Goal: Task Accomplishment & Management: Complete application form

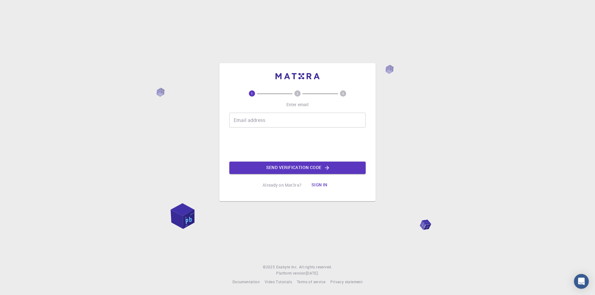
click at [275, 127] on input "Email address" at bounding box center [297, 120] width 136 height 15
type input "[EMAIL_ADDRESS][DOMAIN_NAME]"
click at [274, 170] on button "Send verification code" at bounding box center [297, 168] width 136 height 12
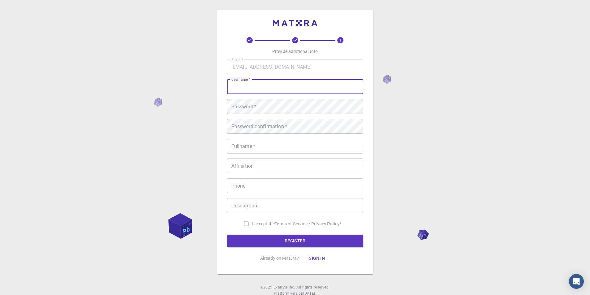
click at [265, 86] on input "username   *" at bounding box center [295, 86] width 136 height 15
type input "zWhiteDev2"
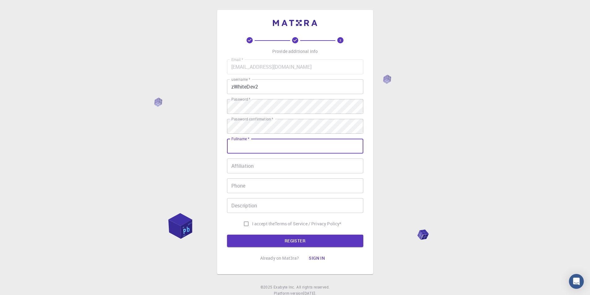
click at [290, 148] on input "Fullname   *" at bounding box center [295, 146] width 136 height 15
type input "[PERSON_NAME]"
click at [283, 182] on input "01289453919" at bounding box center [295, 186] width 136 height 15
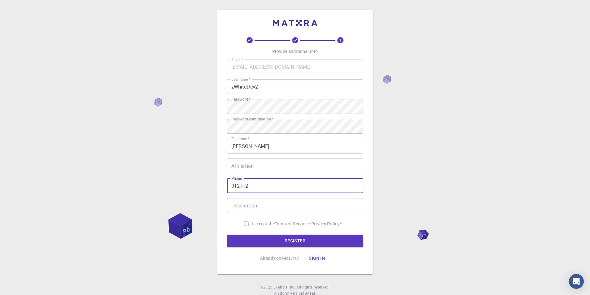
type input "01211239691"
click at [243, 225] on input "I accept the Terms of Service / Privacy Policy *" at bounding box center [247, 224] width 12 height 12
checkbox input "true"
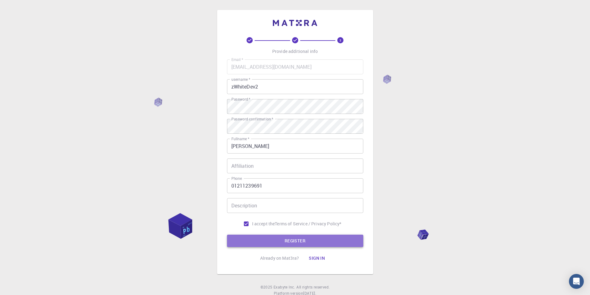
click at [253, 241] on button "REGISTER" at bounding box center [295, 241] width 136 height 12
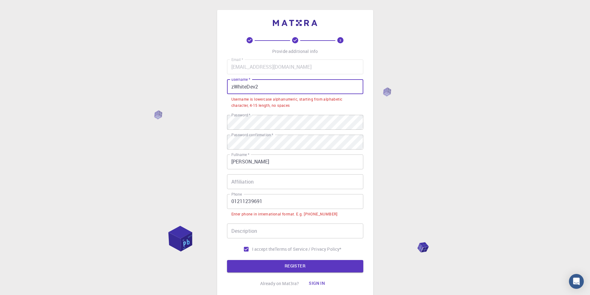
click at [287, 86] on input "zWhiteDev2" at bounding box center [295, 86] width 136 height 15
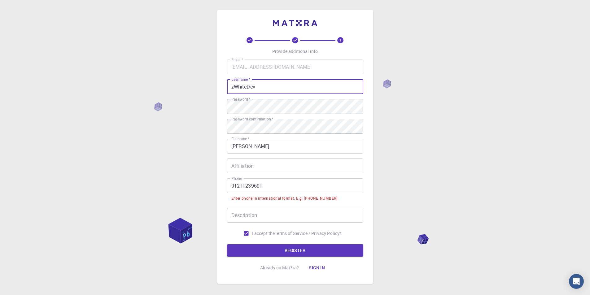
type input "zWhiteDev"
click at [230, 185] on input "01211239691" at bounding box center [295, 186] width 136 height 15
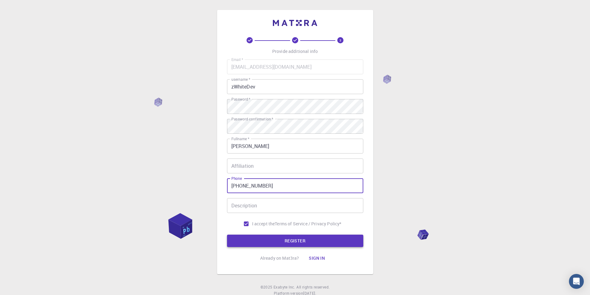
type input "+201211239691"
click at [306, 242] on button "REGISTER" at bounding box center [295, 241] width 136 height 12
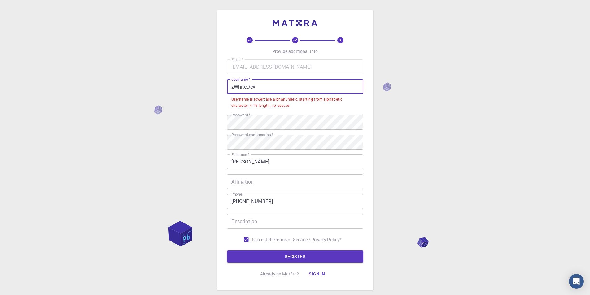
click at [263, 87] on input "zWhiteDev" at bounding box center [295, 86] width 136 height 15
click at [243, 98] on div "Username is lowercase alphanumeric, starting from alphabetic character, 4-15 le…" at bounding box center [296, 102] width 128 height 12
click at [236, 88] on input "zWhiteDev" at bounding box center [295, 86] width 136 height 15
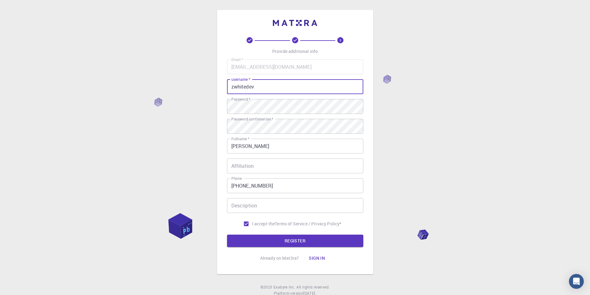
click at [257, 87] on input "zwhitedev" at bounding box center [295, 86] width 136 height 15
type input "zwhitedev"
click at [300, 243] on button "REGISTER" at bounding box center [295, 241] width 136 height 12
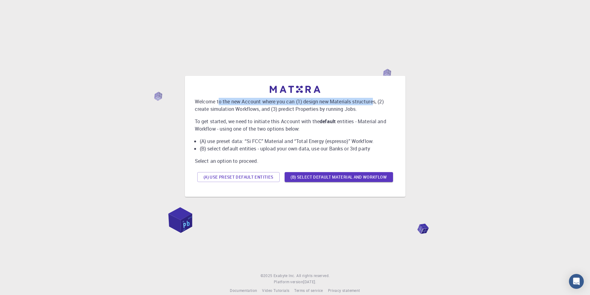
drag, startPoint x: 220, startPoint y: 101, endPoint x: 375, endPoint y: 101, distance: 155.0
click at [375, 101] on p "Welcome to the new Account where you can (1) design new Materials structures, (…" at bounding box center [295, 105] width 201 height 15
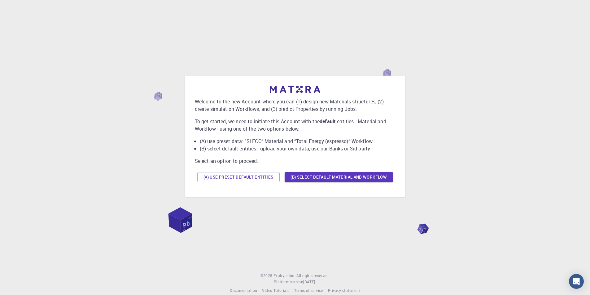
click at [221, 110] on p "Welcome to the new Account where you can (1) design new Materials structures, (…" at bounding box center [295, 105] width 201 height 15
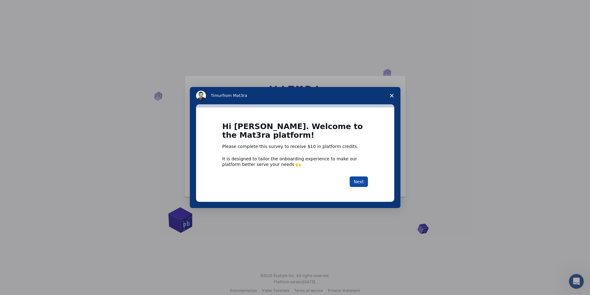
click at [359, 181] on button "Next" at bounding box center [359, 182] width 18 height 11
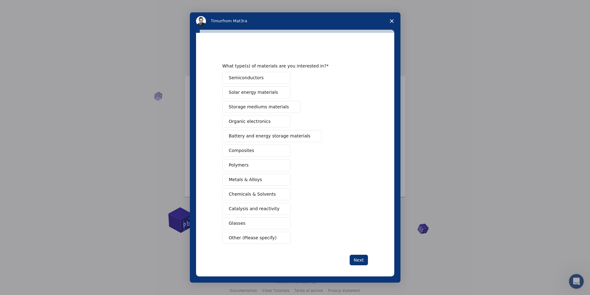
click at [251, 78] on span "Semiconductors" at bounding box center [246, 78] width 35 height 7
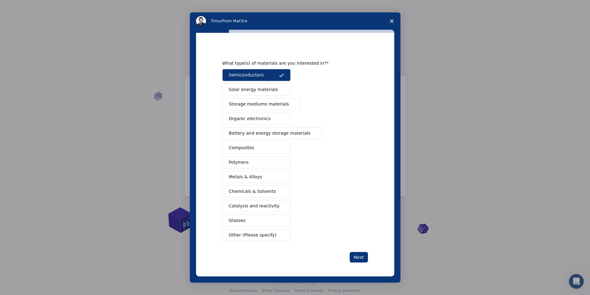
scroll to position [4, 0]
click at [359, 254] on button "Next" at bounding box center [359, 256] width 18 height 11
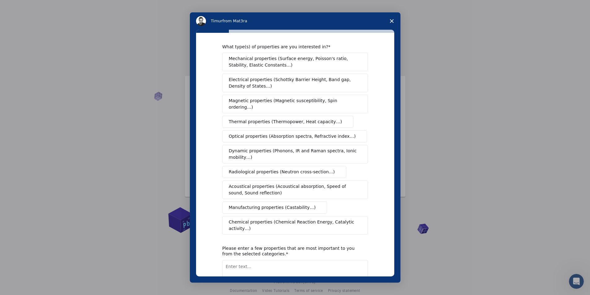
click at [254, 85] on span "Electrical properties (Schottky Barrier Height, Band gap, Density of States…)" at bounding box center [293, 83] width 129 height 13
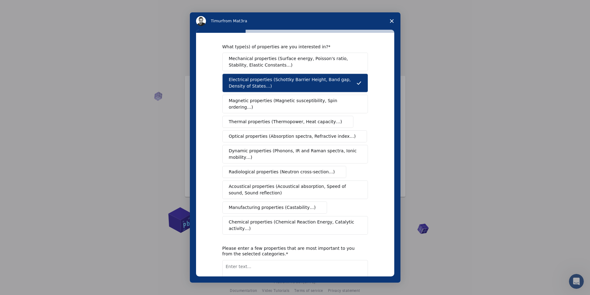
click at [254, 102] on span "Magnetic properties (Magnetic susceptibility, Spin ordering…)" at bounding box center [293, 104] width 128 height 13
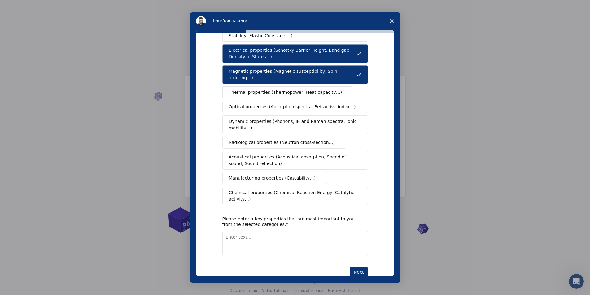
scroll to position [36, 0]
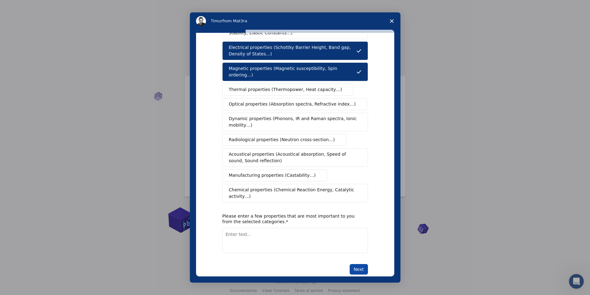
click at [364, 264] on button "Next" at bounding box center [359, 269] width 18 height 11
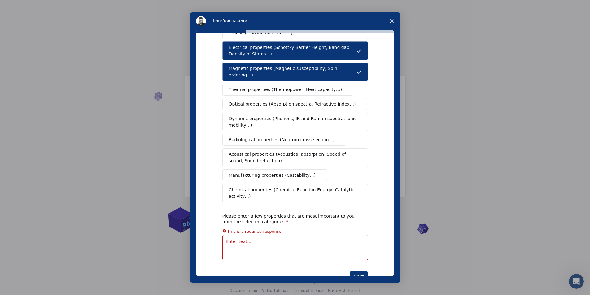
click at [270, 235] on textarea "Enter text..." at bounding box center [296, 247] width 146 height 25
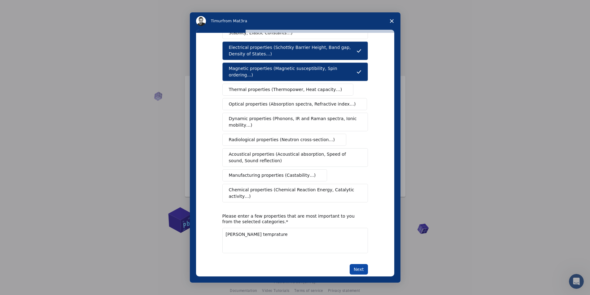
type textarea "curie temprature"
click at [364, 264] on button "Next" at bounding box center [359, 269] width 18 height 11
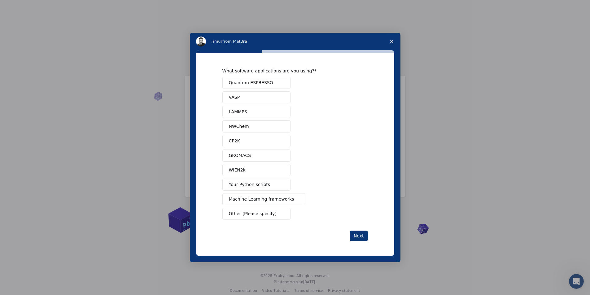
click at [258, 82] on span "Quantum ESPRESSO" at bounding box center [251, 83] width 44 height 7
click at [255, 98] on button "VASP" at bounding box center [257, 97] width 68 height 12
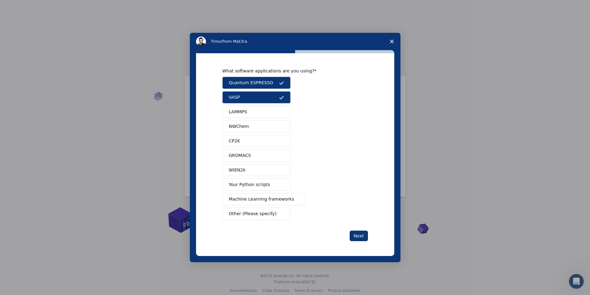
scroll to position [9, 0]
click at [250, 187] on span "Your Python scripts" at bounding box center [250, 185] width 42 height 7
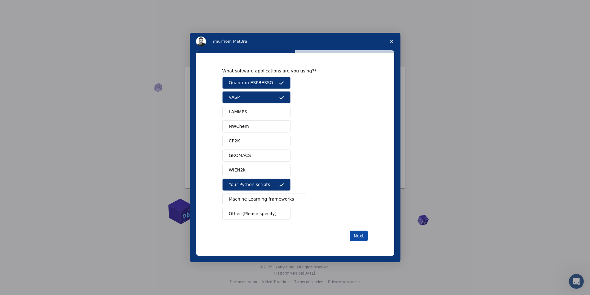
click at [359, 234] on button "Next" at bounding box center [359, 236] width 18 height 11
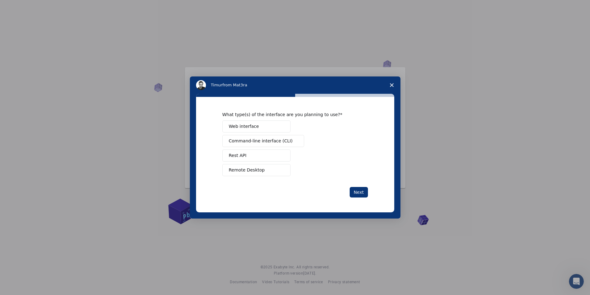
click at [260, 142] on span "Command-line interface (CLI)" at bounding box center [261, 141] width 64 height 7
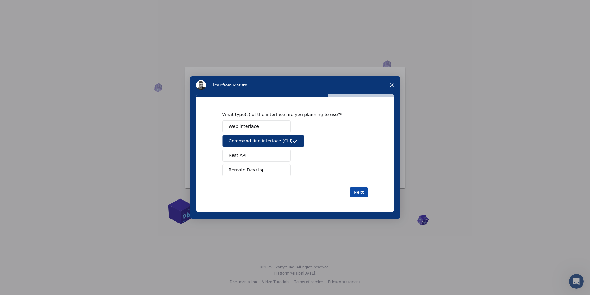
click at [357, 194] on button "Next" at bounding box center [359, 192] width 18 height 11
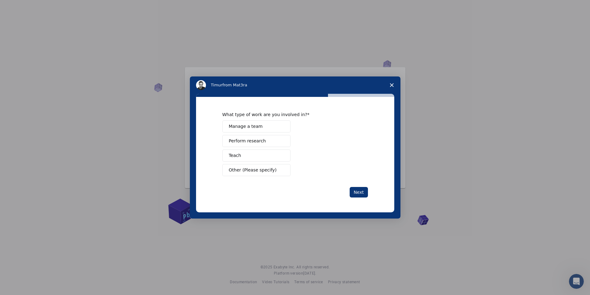
click at [254, 145] on button "Perform research" at bounding box center [257, 141] width 68 height 12
click at [355, 195] on button "Next" at bounding box center [359, 192] width 18 height 11
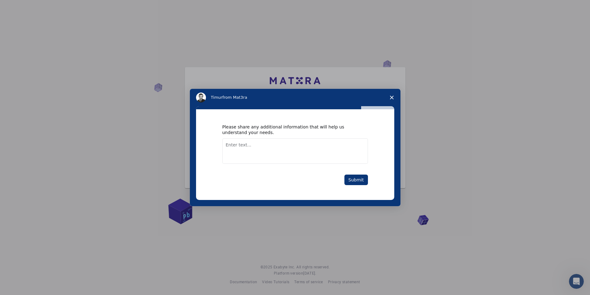
click at [260, 146] on textarea "Enter text..." at bounding box center [296, 151] width 146 height 25
type textarea "I need a linux hosting to do my calculation because my laptop is very slow."
click at [353, 177] on button "Submit" at bounding box center [357, 180] width 24 height 11
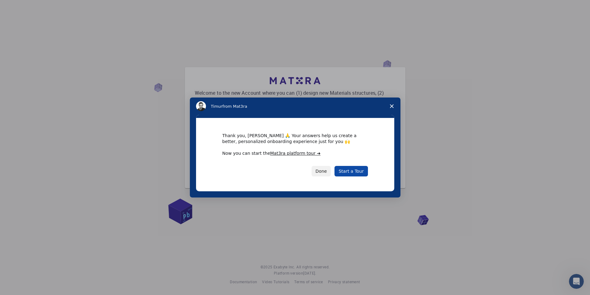
click at [350, 170] on link "Start a Tour" at bounding box center [351, 171] width 33 height 11
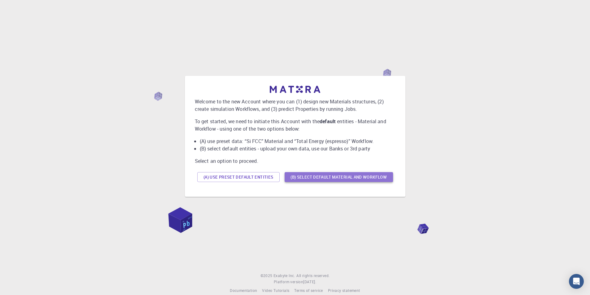
click at [320, 180] on button "(B) Select default material and workflow" at bounding box center [339, 177] width 108 height 10
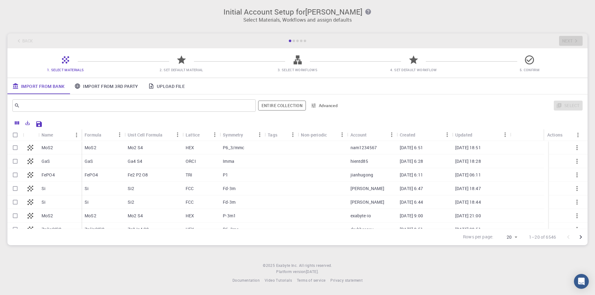
click at [136, 149] on p "Mo2 S4" at bounding box center [135, 148] width 15 height 6
checkbox input "true"
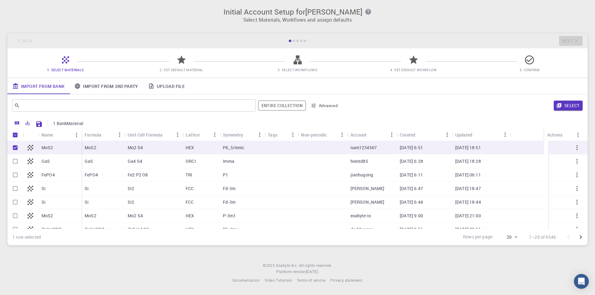
click at [481, 149] on p "[DATE] 18:51" at bounding box center [468, 148] width 26 height 6
checkbox input "false"
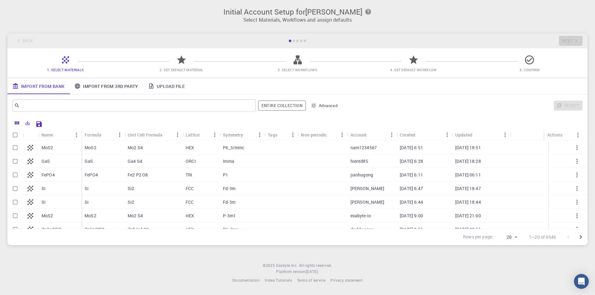
click at [481, 149] on p "[DATE] 18:51" at bounding box center [468, 148] width 26 height 6
checkbox input "true"
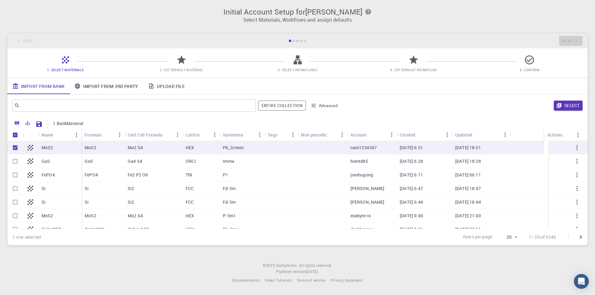
click at [165, 86] on link "Upload File" at bounding box center [166, 86] width 46 height 16
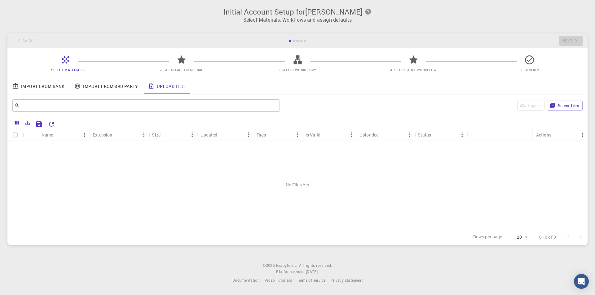
click at [169, 88] on link "Upload File" at bounding box center [166, 86] width 46 height 16
click at [566, 107] on button "Select files" at bounding box center [565, 106] width 36 height 10
click at [165, 148] on div at bounding box center [177, 148] width 31 height 14
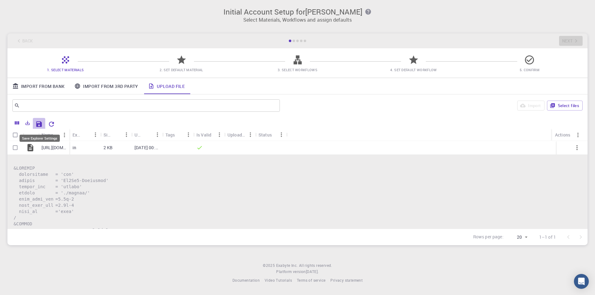
click at [38, 123] on icon "Save Explorer Settings" at bounding box center [38, 124] width 7 height 7
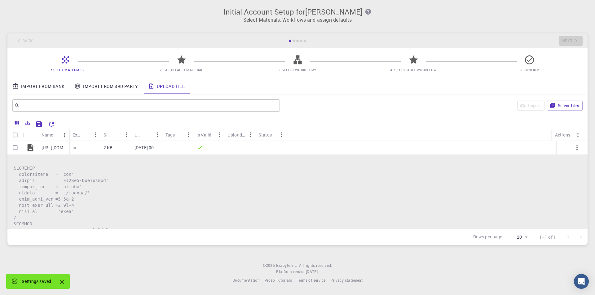
click at [185, 62] on icon at bounding box center [181, 60] width 11 height 11
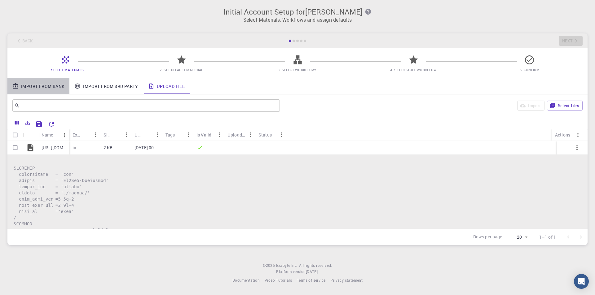
click at [50, 88] on link "Import From Bank" at bounding box center [38, 86] width 62 height 16
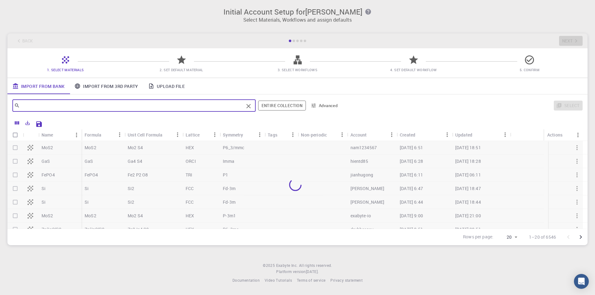
click at [75, 105] on input "text" at bounding box center [132, 105] width 224 height 9
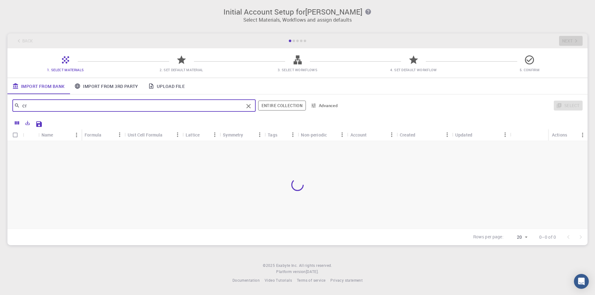
type input "c"
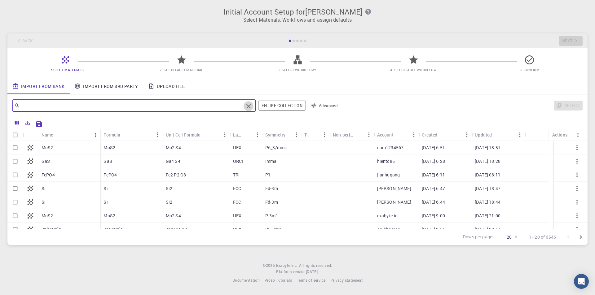
click at [249, 106] on icon "Clear" at bounding box center [248, 106] width 4 height 4
click at [501, 146] on p "[DATE] 18:51" at bounding box center [488, 148] width 26 height 6
checkbox input "true"
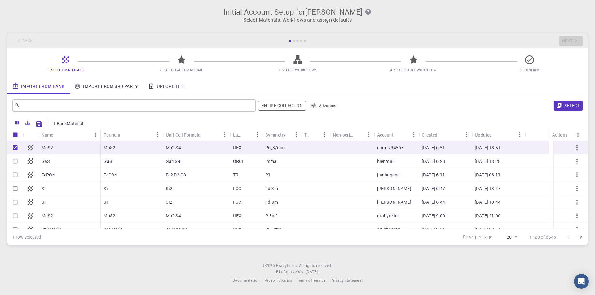
click at [501, 145] on p "[DATE] 18:51" at bounding box center [488, 148] width 26 height 6
checkbox input "false"
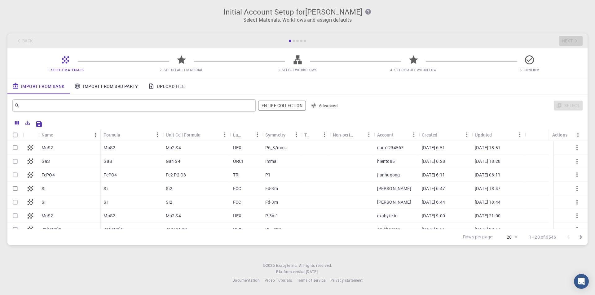
click at [175, 66] on span "2. Set Default Material" at bounding box center [181, 65] width 111 height 15
click at [163, 87] on link "Upload File" at bounding box center [166, 86] width 46 height 16
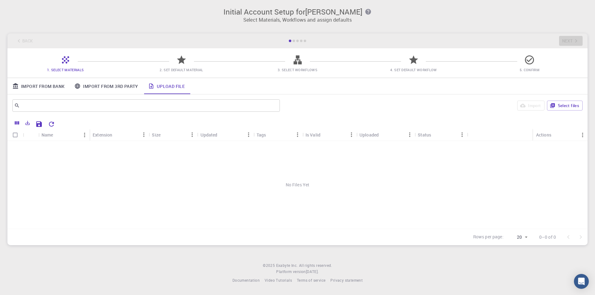
click at [573, 40] on div "Back Next" at bounding box center [297, 40] width 580 height 15
click at [30, 88] on link "Import From Bank" at bounding box center [38, 86] width 62 height 16
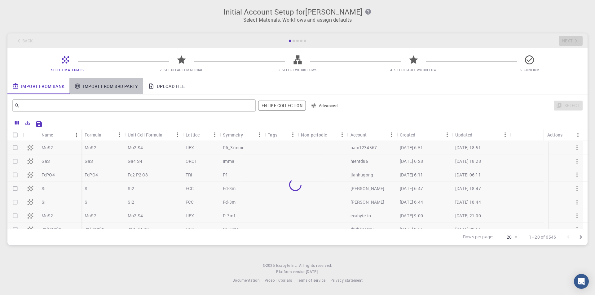
click at [105, 87] on link "Import From 3rd Party" at bounding box center [105, 86] width 73 height 16
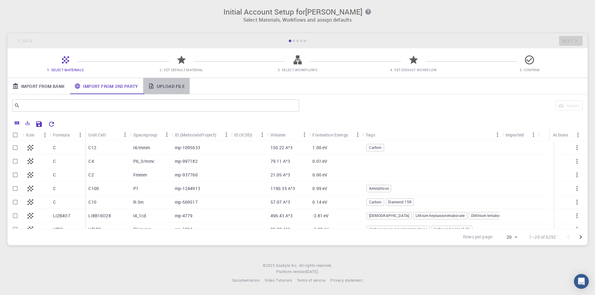
click at [161, 87] on link "Upload File" at bounding box center [166, 86] width 46 height 16
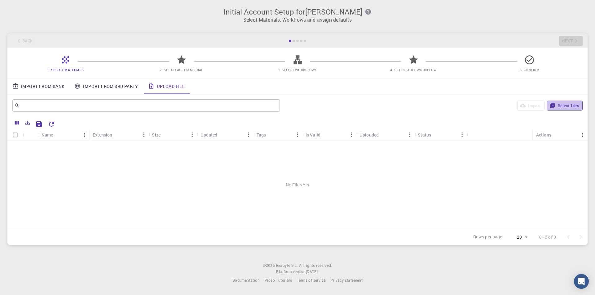
click at [562, 108] on button "Select files" at bounding box center [565, 106] width 36 height 10
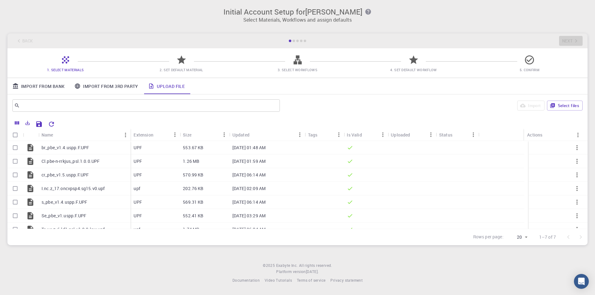
click at [14, 135] on input "Select all rows" at bounding box center [15, 135] width 12 height 12
checkbox input "true"
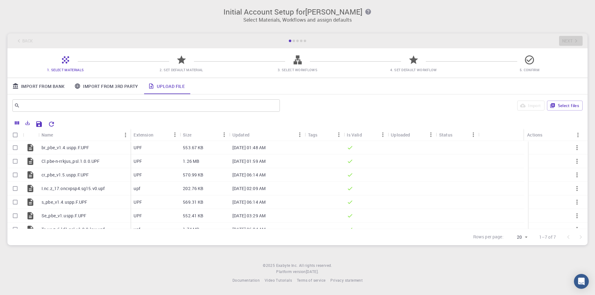
checkbox input "true"
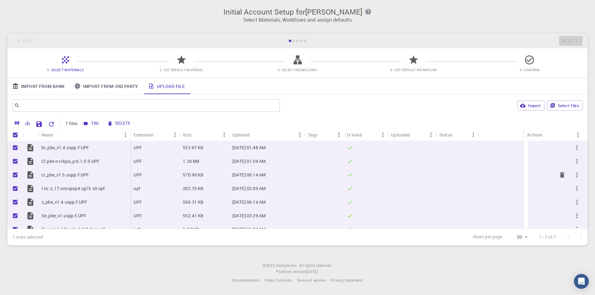
scroll to position [7, 0]
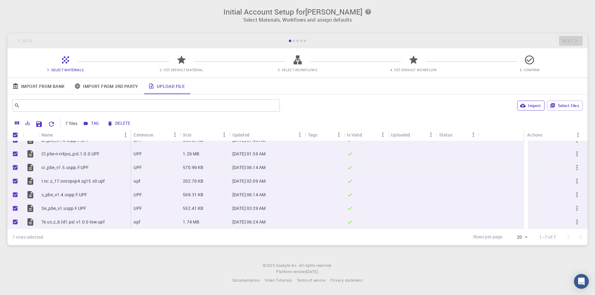
click at [524, 105] on icon "button" at bounding box center [523, 106] width 6 height 4
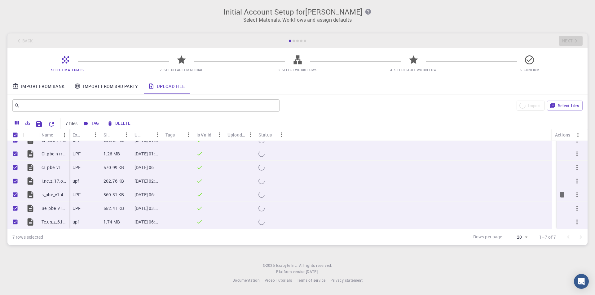
scroll to position [0, 0]
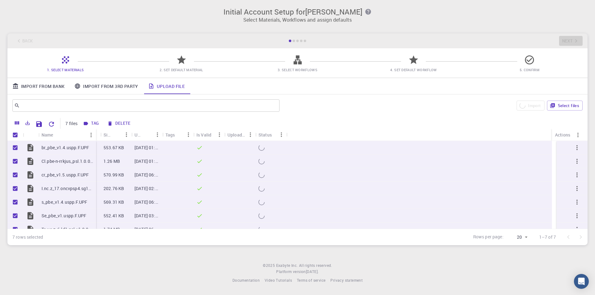
drag, startPoint x: 68, startPoint y: 137, endPoint x: 95, endPoint y: 135, distance: 26.7
click at [95, 135] on div "Name" at bounding box center [97, 135] width 6 height 12
checkbox input "false"
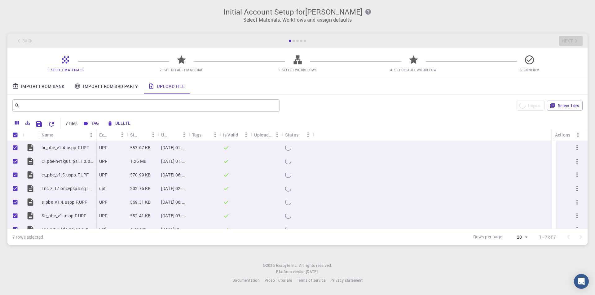
checkbox input "false"
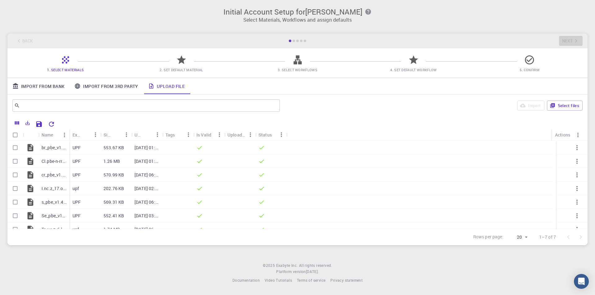
click at [181, 62] on icon at bounding box center [181, 59] width 9 height 9
click at [39, 127] on icon "Save Explorer Settings" at bounding box center [39, 124] width 6 height 6
click at [15, 134] on input "Select all rows" at bounding box center [15, 135] width 12 height 12
checkbox input "true"
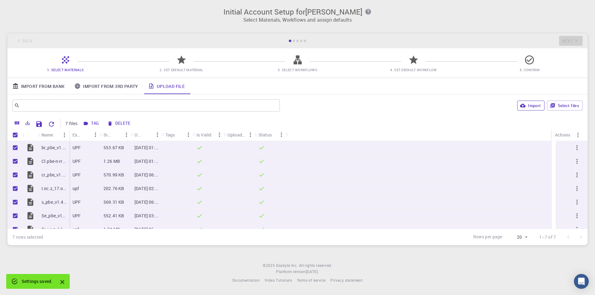
checkbox input "true"
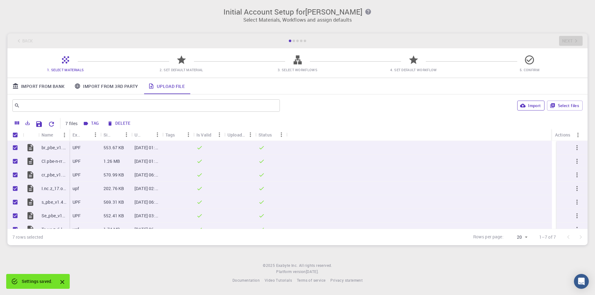
checkbox input "true"
click at [15, 134] on input "Unselect all rows" at bounding box center [15, 135] width 12 height 12
checkbox input "false"
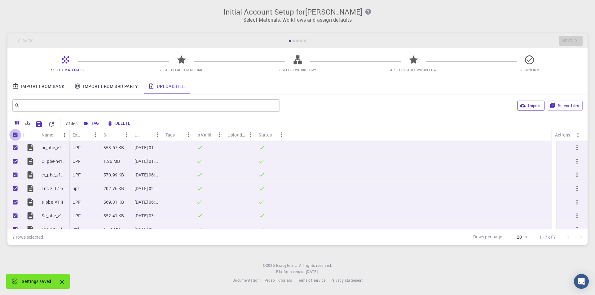
checkbox input "false"
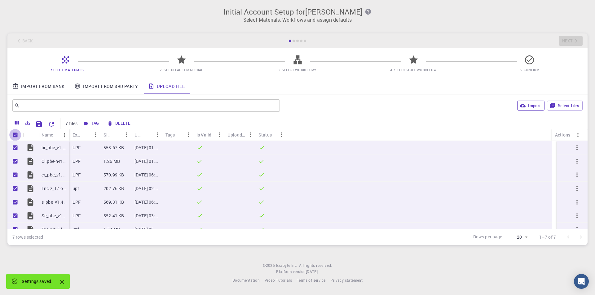
checkbox input "false"
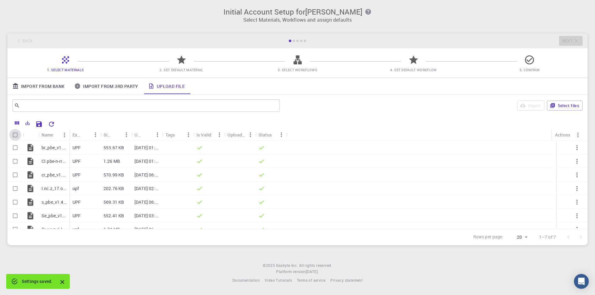
click at [15, 134] on input "Select all rows" at bounding box center [15, 135] width 12 height 12
checkbox input "true"
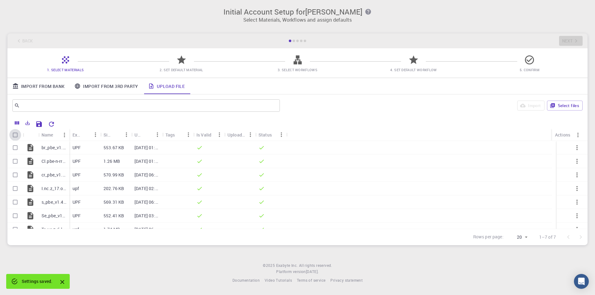
checkbox input "true"
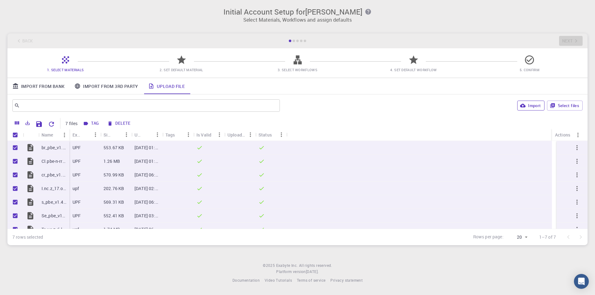
click at [60, 59] on icon at bounding box center [65, 60] width 11 height 11
click at [340, 29] on div "Initial Account Setup for [PERSON_NAME] Select Materials, Workflows and assign …" at bounding box center [297, 126] width 595 height 253
click at [50, 150] on p "br_pbe_v1.4.uspp.F.UPF" at bounding box center [54, 148] width 25 height 6
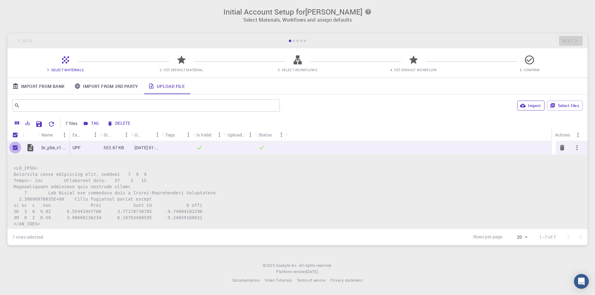
click at [15, 148] on input "Unselect row" at bounding box center [15, 148] width 12 height 12
checkbox input "false"
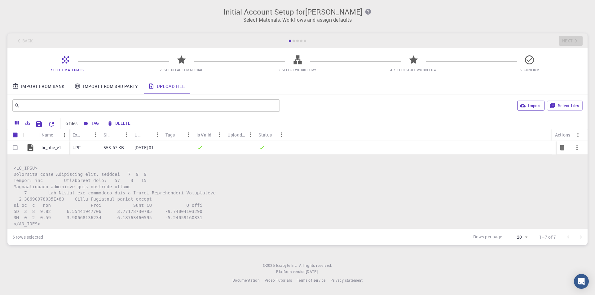
click at [45, 145] on p "br_pbe_v1.4.uspp.F.UPF" at bounding box center [54, 148] width 25 height 6
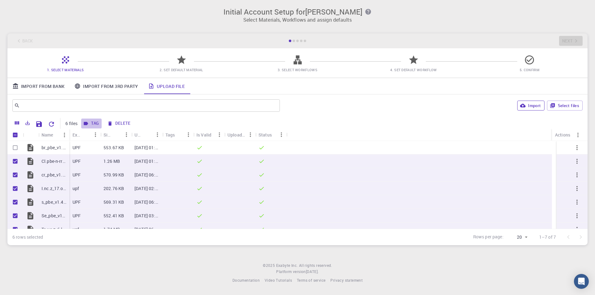
click at [86, 123] on icon "button" at bounding box center [86, 123] width 4 height 3
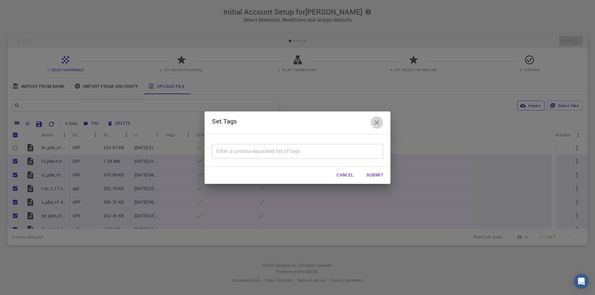
click at [378, 120] on icon "button" at bounding box center [376, 122] width 7 height 7
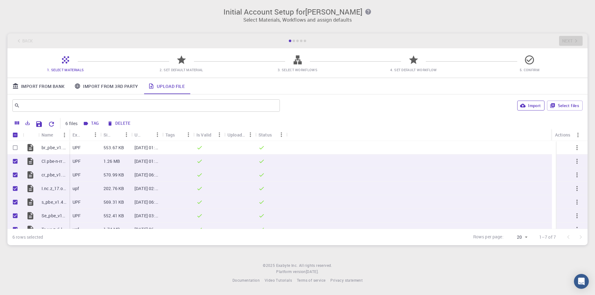
click at [94, 266] on footer "© 2025 Exabyte Inc. All rights reserved. Platform version [DATE] . Documentatio…" at bounding box center [297, 273] width 595 height 21
click at [38, 85] on link "Import From Bank" at bounding box center [38, 86] width 62 height 16
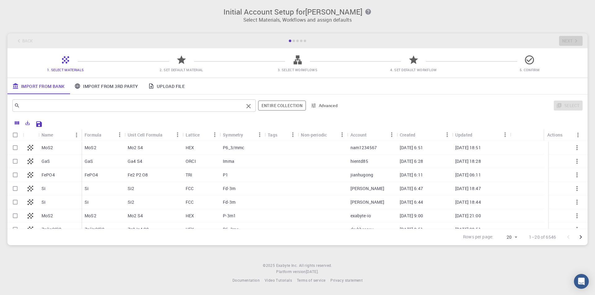
click at [114, 112] on div "​" at bounding box center [133, 105] width 243 height 12
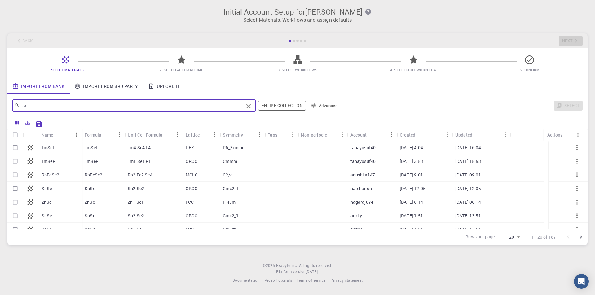
type input "se"
click at [124, 89] on link "Import From 3rd Party" at bounding box center [105, 86] width 73 height 16
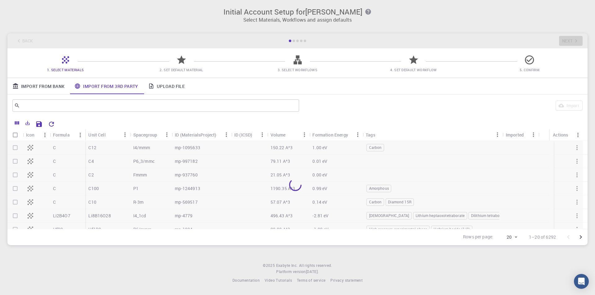
click at [153, 85] on icon at bounding box center [151, 86] width 4 height 5
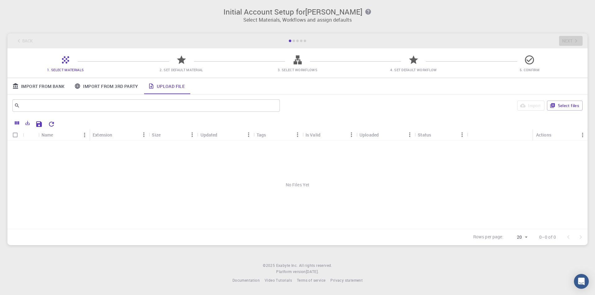
click at [533, 29] on div "Initial Account Setup for [PERSON_NAME] Select Materials, Workflows and assign …" at bounding box center [297, 126] width 595 height 253
click at [582, 284] on icon "Open Intercom Messenger" at bounding box center [581, 282] width 7 height 8
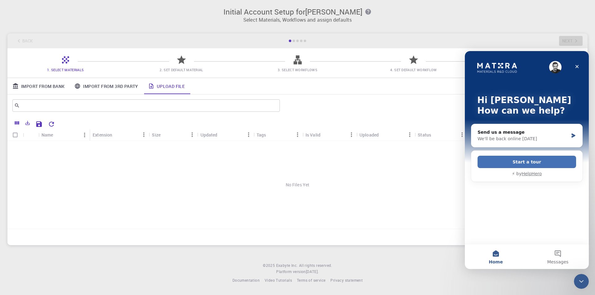
click at [550, 161] on button "Start a tour" at bounding box center [527, 162] width 99 height 12
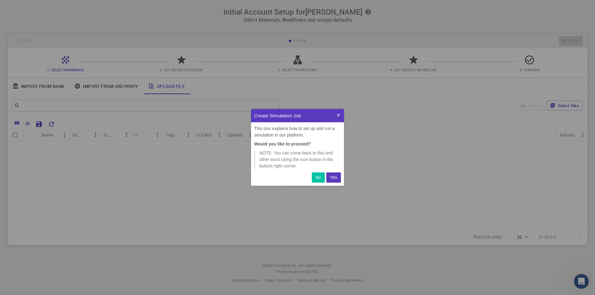
scroll to position [72, 88]
click at [335, 183] on button "Yes" at bounding box center [333, 178] width 15 height 10
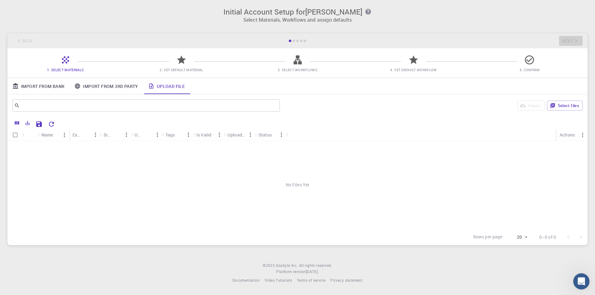
click at [581, 286] on div "Open Intercom Messenger" at bounding box center [580, 281] width 20 height 20
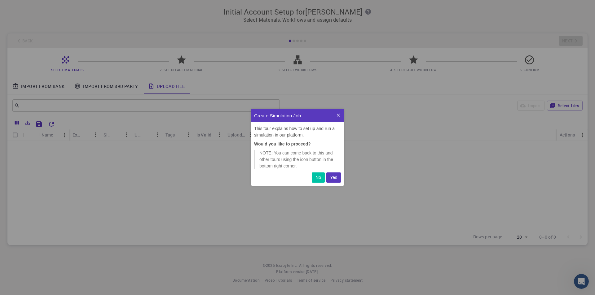
click at [317, 179] on p "No" at bounding box center [319, 177] width 6 height 7
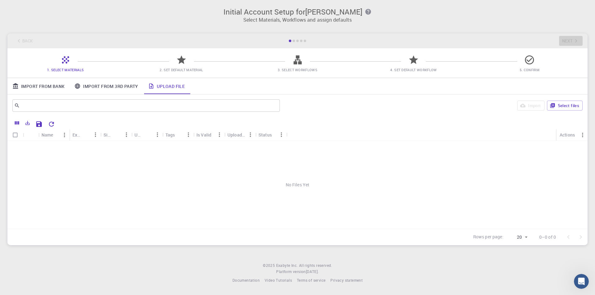
click at [575, 24] on div "Initial Account Setup for [PERSON_NAME] Select Materials, Workflows and assign …" at bounding box center [297, 13] width 595 height 26
click at [26, 39] on div "Back Next" at bounding box center [297, 40] width 580 height 15
click at [47, 84] on link "Import From Bank" at bounding box center [38, 86] width 62 height 16
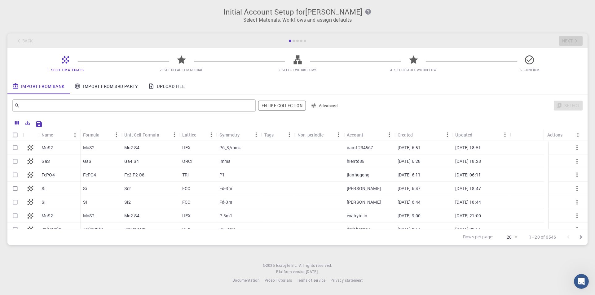
click at [472, 14] on h3 "Initial Account Setup for [PERSON_NAME]" at bounding box center [297, 11] width 573 height 9
click at [290, 40] on div at bounding box center [290, 41] width 2 height 2
click at [17, 148] on input "Select row" at bounding box center [15, 148] width 12 height 12
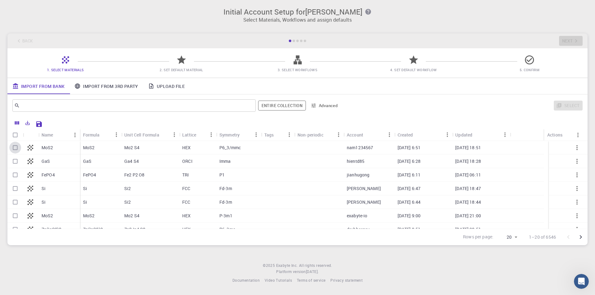
checkbox input "true"
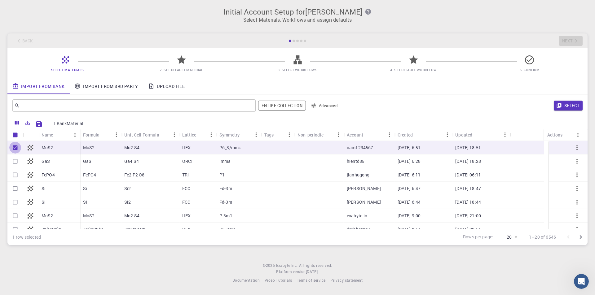
click at [16, 148] on input "Unselect row" at bounding box center [15, 148] width 12 height 12
checkbox input "false"
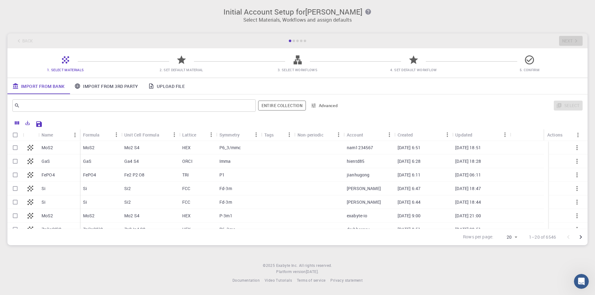
click at [573, 104] on div "Select" at bounding box center [463, 105] width 240 height 15
click at [160, 83] on link "Upload File" at bounding box center [166, 86] width 46 height 16
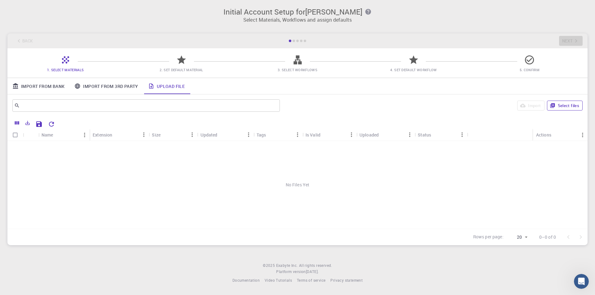
click at [577, 109] on button "Select files" at bounding box center [565, 106] width 36 height 10
click at [28, 86] on link "Import From Bank" at bounding box center [38, 86] width 62 height 16
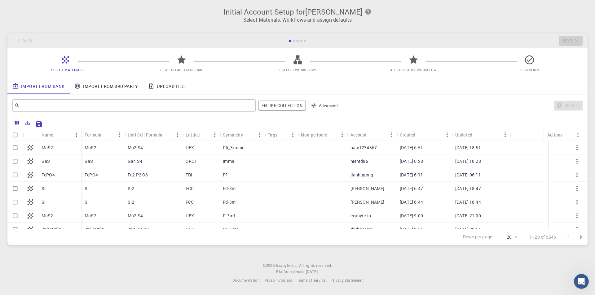
click at [577, 109] on div "Select" at bounding box center [463, 105] width 240 height 15
click at [14, 148] on input "Select row" at bounding box center [15, 148] width 12 height 12
checkbox input "true"
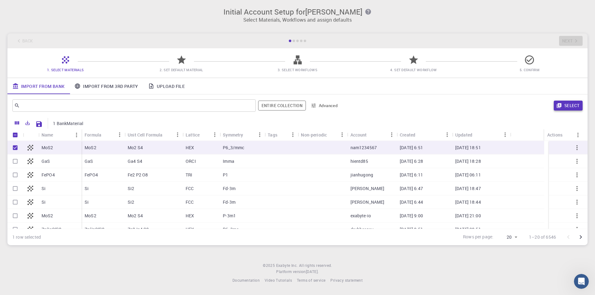
click at [573, 108] on button "Select" at bounding box center [568, 106] width 29 height 10
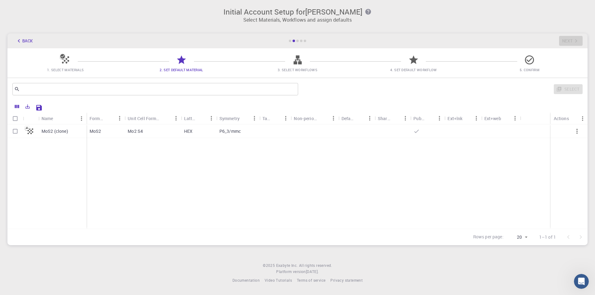
click at [64, 61] on icon at bounding box center [65, 60] width 11 height 11
click at [26, 36] on button "Back" at bounding box center [24, 41] width 24 height 10
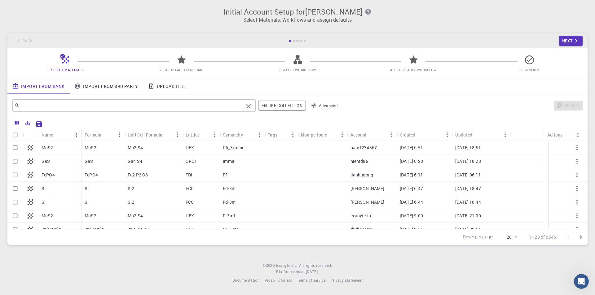
click at [167, 107] on input "text" at bounding box center [132, 105] width 224 height 9
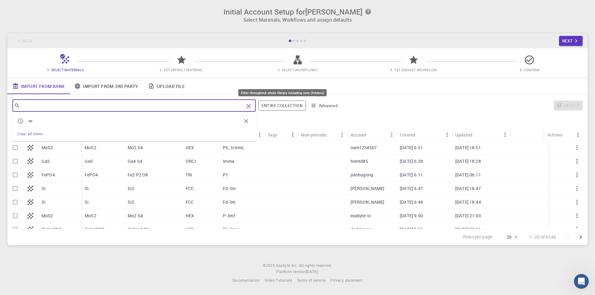
click at [282, 108] on button "Entire collection" at bounding box center [282, 106] width 48 height 10
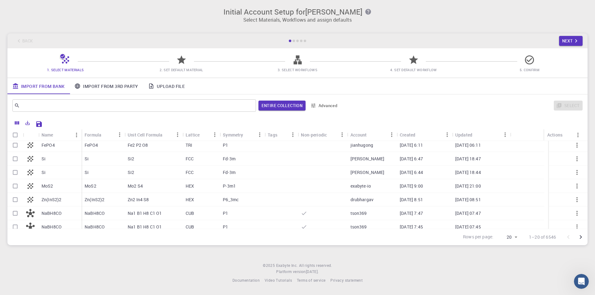
scroll to position [0, 0]
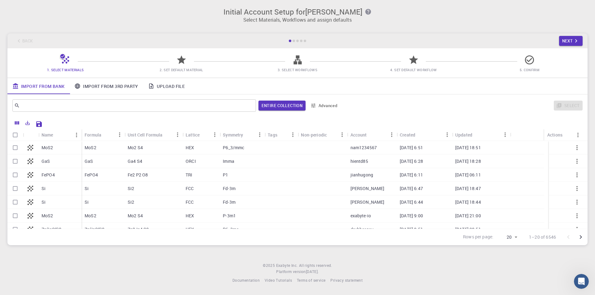
click at [161, 84] on link "Upload File" at bounding box center [166, 86] width 46 height 16
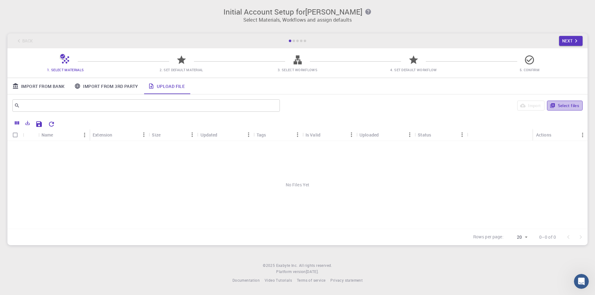
click at [570, 106] on button "Select files" at bounding box center [565, 106] width 36 height 10
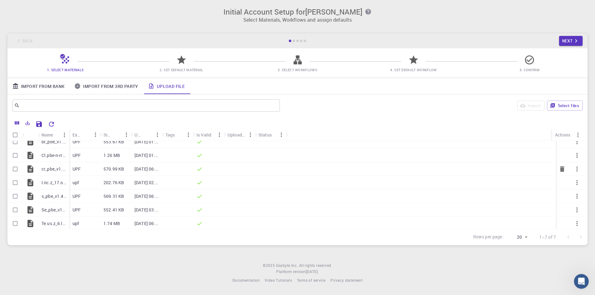
scroll to position [7, 0]
click at [573, 154] on icon "button" at bounding box center [576, 153] width 7 height 7
click at [568, 106] on div at bounding box center [297, 147] width 595 height 295
click at [562, 106] on button "Select files" at bounding box center [565, 106] width 36 height 10
click at [15, 136] on div "Columns" at bounding box center [17, 135] width 19 height 7
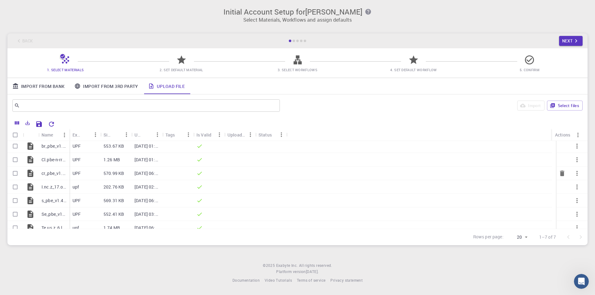
scroll to position [0, 0]
click at [13, 135] on input "Select all rows" at bounding box center [15, 135] width 12 height 12
checkbox input "true"
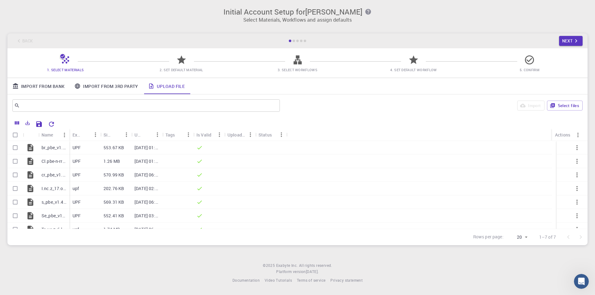
checkbox input "true"
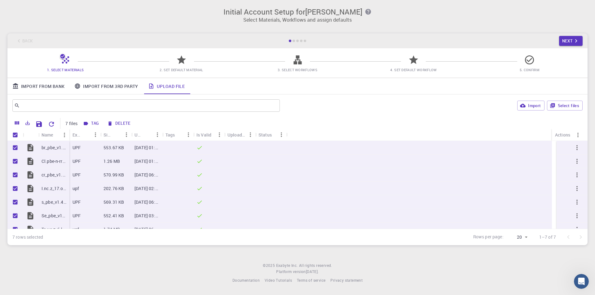
click at [58, 89] on link "Import From Bank" at bounding box center [38, 86] width 62 height 16
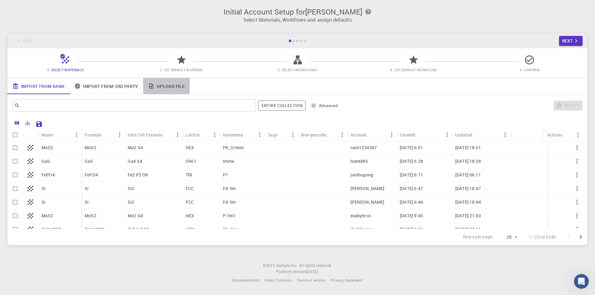
click at [176, 87] on link "Upload File" at bounding box center [166, 86] width 46 height 16
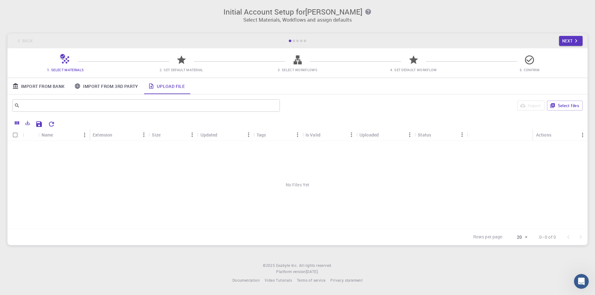
click at [53, 84] on link "Import From Bank" at bounding box center [38, 86] width 62 height 16
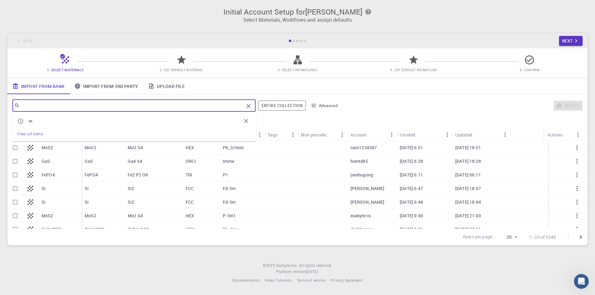
click at [82, 107] on input "text" at bounding box center [132, 105] width 224 height 9
paste input "br_pbe_v1.4.uspp.F"
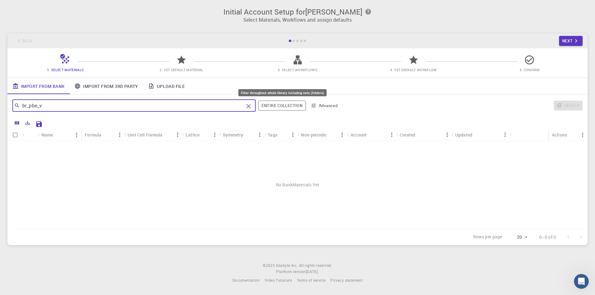
type input "br_pbe_v"
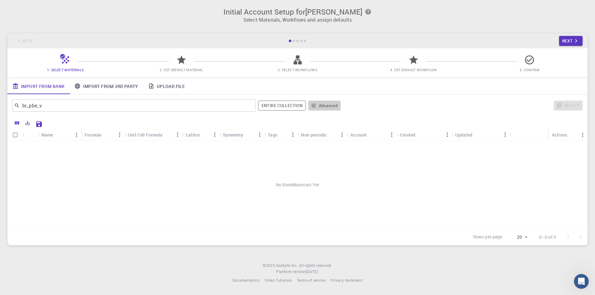
click at [317, 103] on button "Advanced" at bounding box center [324, 106] width 32 height 10
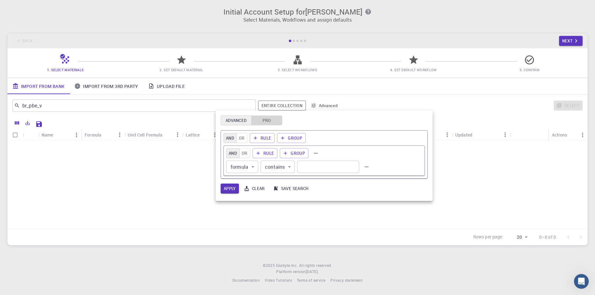
click at [271, 121] on button "Pro" at bounding box center [266, 121] width 31 height 10
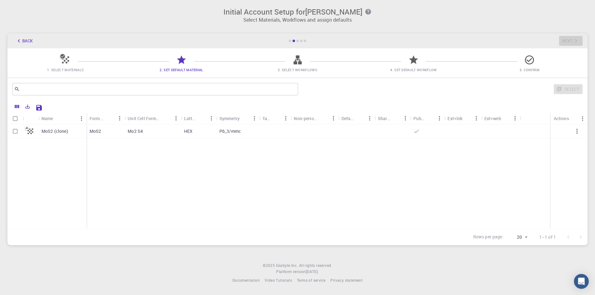
click at [66, 61] on icon at bounding box center [65, 60] width 11 height 11
click at [16, 42] on icon "button" at bounding box center [18, 41] width 7 height 7
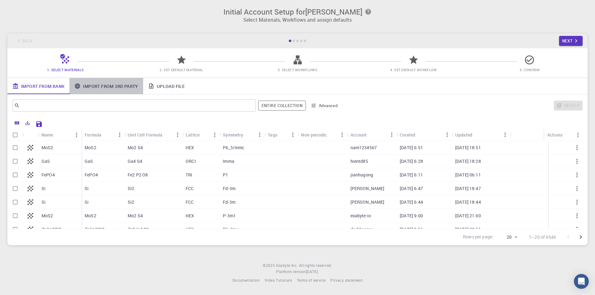
click at [125, 85] on link "Import From 3rd Party" at bounding box center [105, 86] width 73 height 16
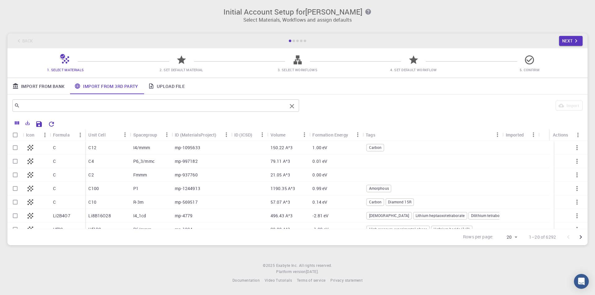
click at [114, 109] on input "text" at bounding box center [153, 105] width 267 height 9
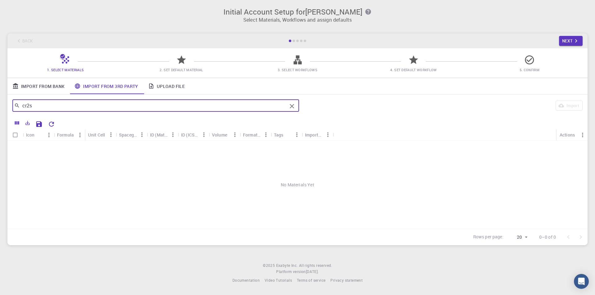
type input "cr2"
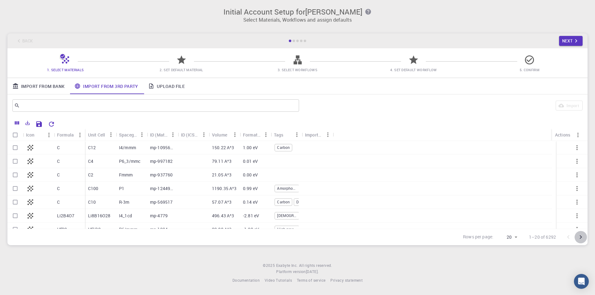
click at [579, 237] on icon "Go to next page" at bounding box center [580, 237] width 7 height 7
click at [581, 133] on icon "Menu" at bounding box center [578, 135] width 7 height 7
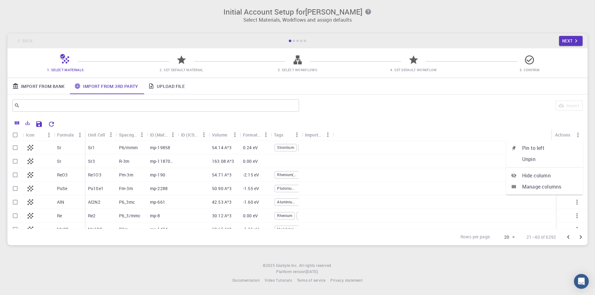
click at [63, 26] on div "Initial Account Setup for Youssef Moustafa Select Materials, Workflows and assi…" at bounding box center [297, 126] width 595 height 253
click at [55, 28] on div "Initial Account Setup for Youssef Moustafa Select Materials, Workflows and assi…" at bounding box center [297, 126] width 595 height 253
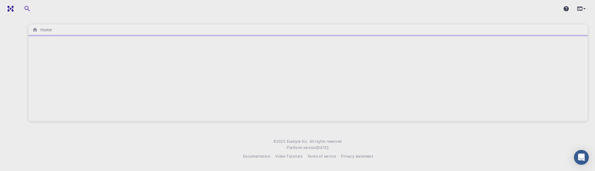
click at [57, 21] on div "Home © 2025 Exabyte Inc. All rights reserved. Platform version 2025.7.24 . Docu…" at bounding box center [308, 84] width 574 height 169
click at [40, 30] on h6 "Home" at bounding box center [45, 29] width 14 height 7
click at [586, 12] on div at bounding box center [582, 8] width 12 height 9
click at [582, 9] on div at bounding box center [297, 85] width 595 height 171
click at [582, 9] on icon at bounding box center [584, 9] width 6 height 6
